Goal: Information Seeking & Learning: Check status

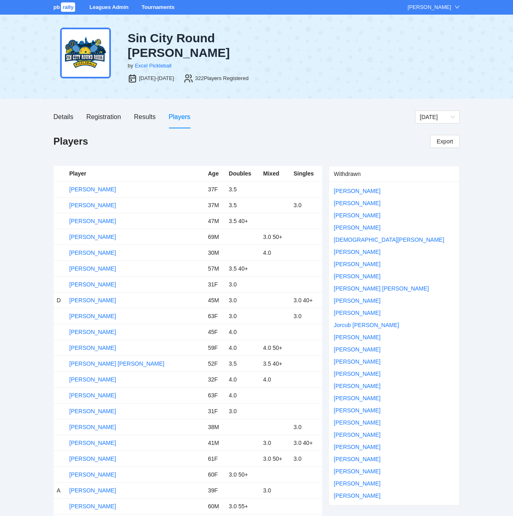
click at [154, 3] on div "pb rally Leagues Admin Tournaments [PERSON_NAME]" at bounding box center [256, 7] width 513 height 15
click at [154, 5] on link "Tournaments" at bounding box center [157, 7] width 33 height 6
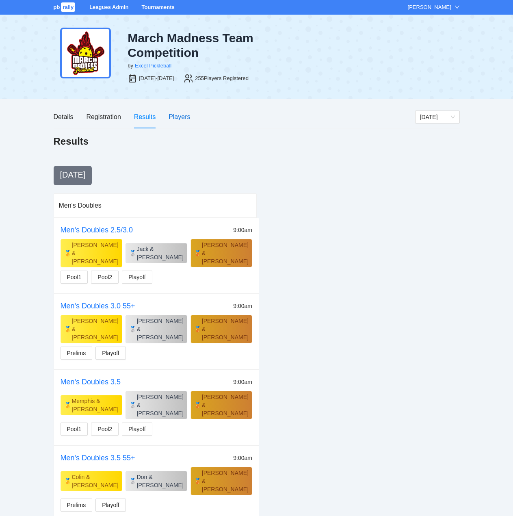
click at [176, 116] on div "Players" at bounding box center [180, 117] width 22 height 10
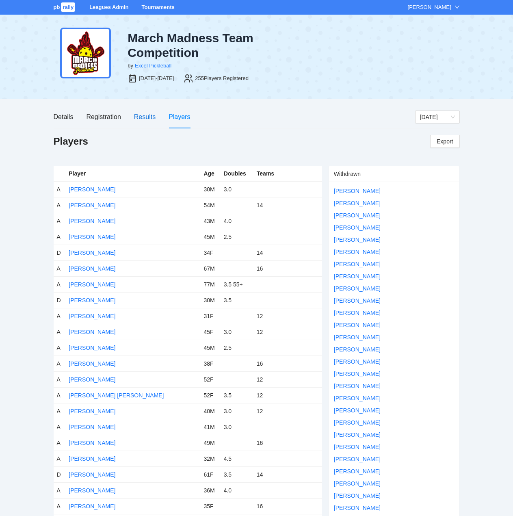
click at [144, 117] on div "Results" at bounding box center [145, 117] width 22 height 10
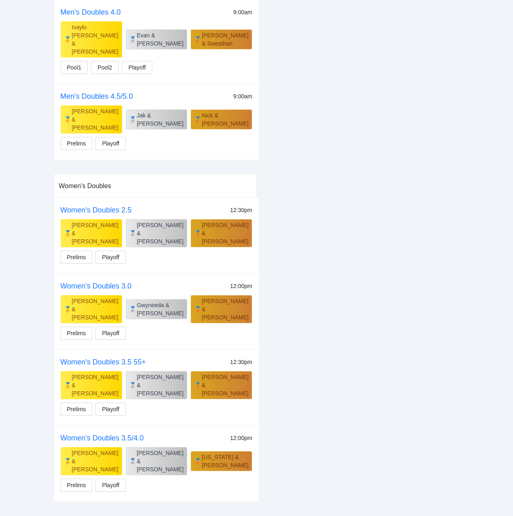
scroll to position [528, 0]
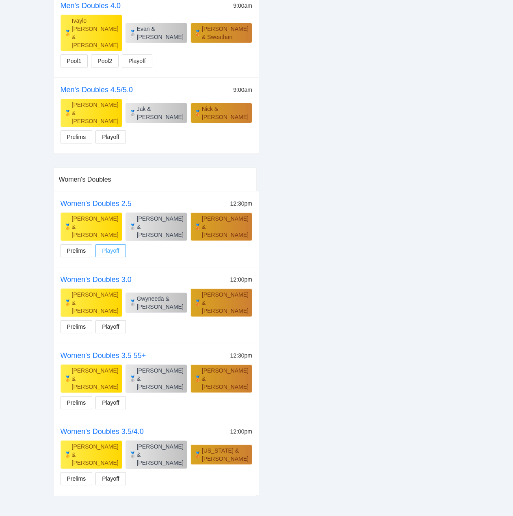
click at [116, 246] on span "Playoff" at bounding box center [110, 250] width 17 height 9
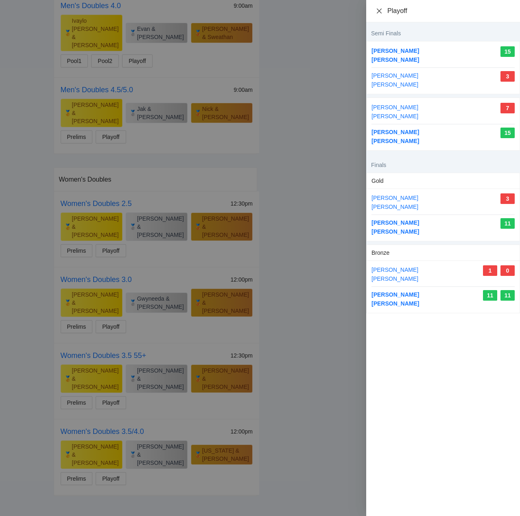
click at [382, 12] on icon "close" at bounding box center [379, 11] width 7 height 7
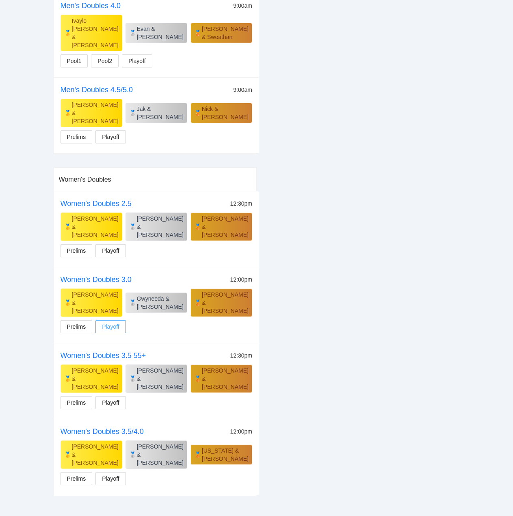
click at [115, 322] on span "Playoff" at bounding box center [110, 326] width 17 height 9
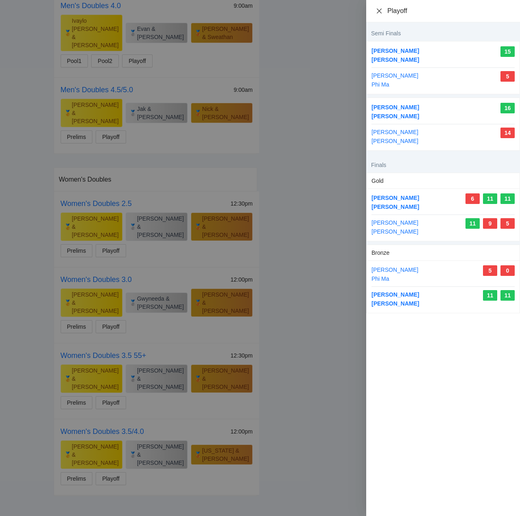
click at [378, 11] on icon "close" at bounding box center [379, 11] width 7 height 7
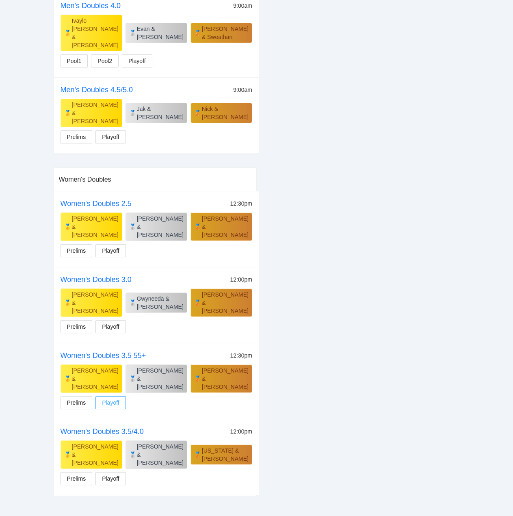
click at [121, 396] on button "Playoff" at bounding box center [111, 402] width 30 height 13
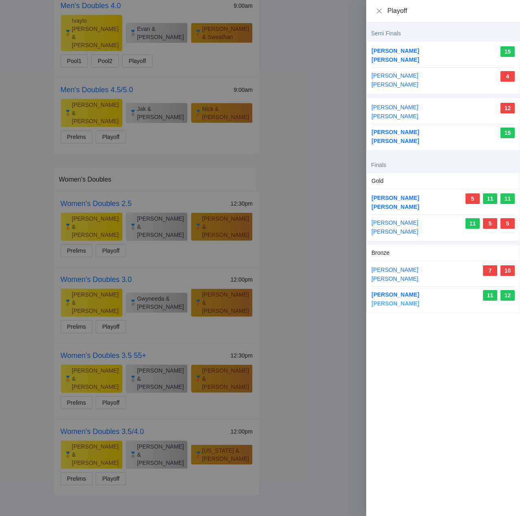
click at [399, 302] on link "DONNA Little" at bounding box center [395, 303] width 48 height 7
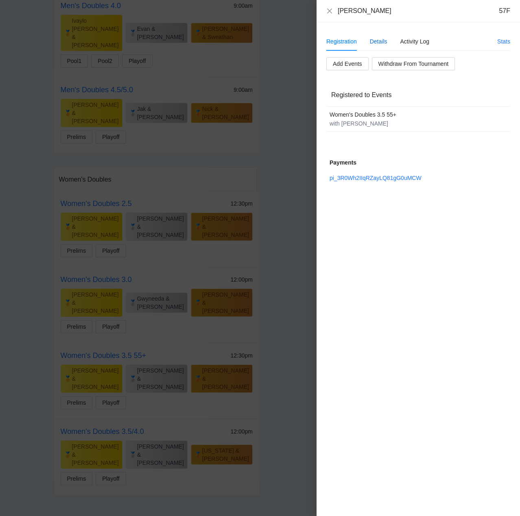
click at [377, 39] on div "Details" at bounding box center [378, 41] width 17 height 9
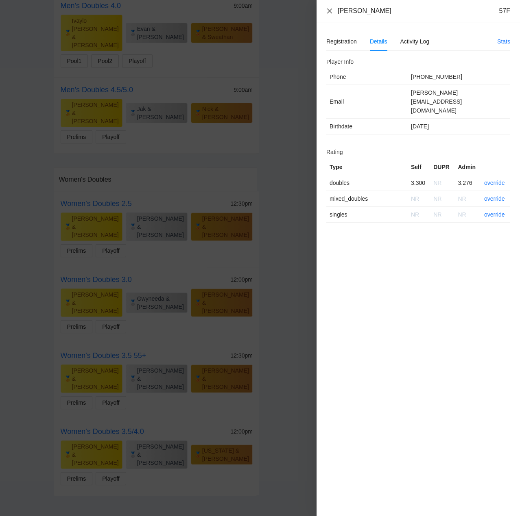
click at [330, 10] on icon "close" at bounding box center [329, 10] width 5 height 5
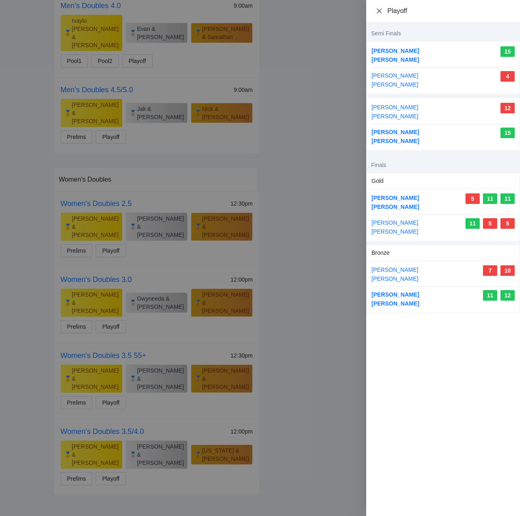
click at [378, 8] on icon "close" at bounding box center [379, 11] width 7 height 7
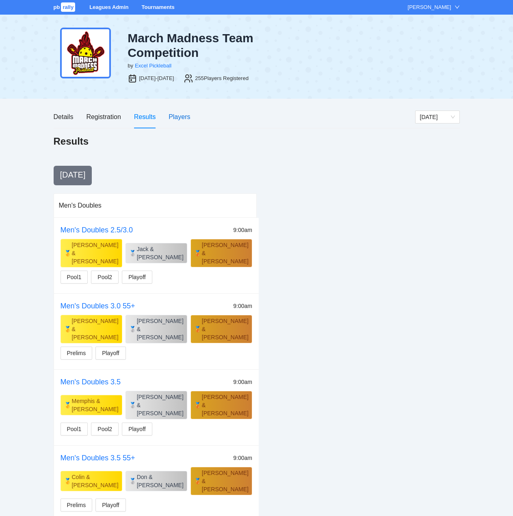
click at [179, 116] on div "Players" at bounding box center [180, 117] width 22 height 10
